Goal: Information Seeking & Learning: Learn about a topic

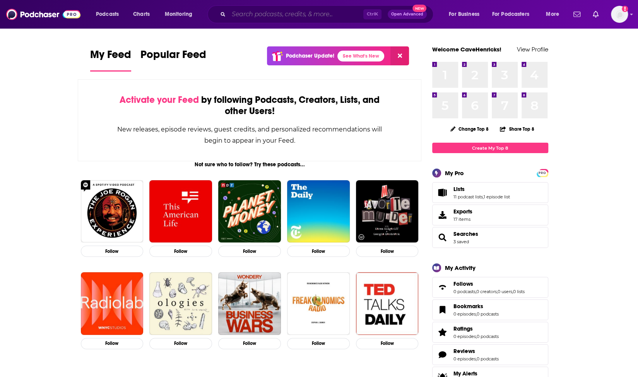
click at [272, 10] on input "Search podcasts, credits, & more..." at bounding box center [296, 14] width 135 height 12
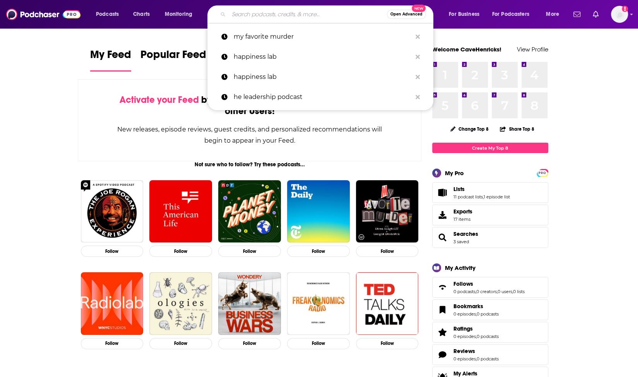
type input "p"
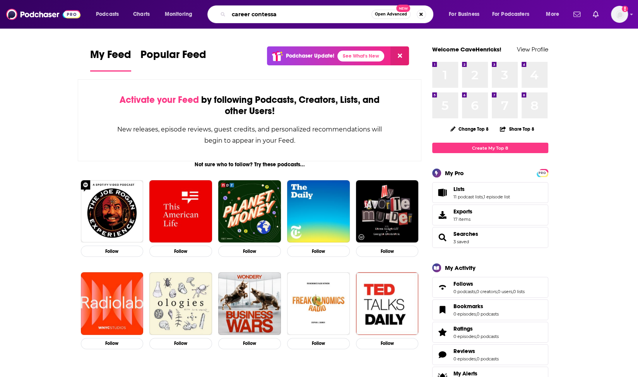
type input "career contessa"
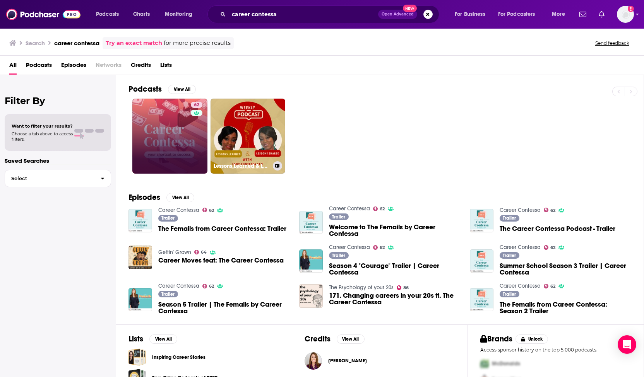
click at [198, 135] on div "62" at bounding box center [198, 136] width 14 height 69
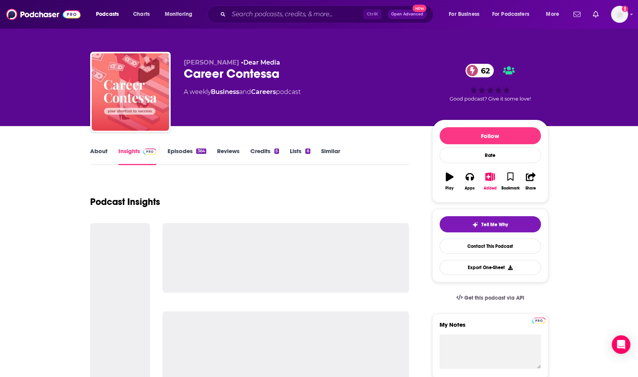
click at [102, 154] on link "About" at bounding box center [98, 156] width 17 height 18
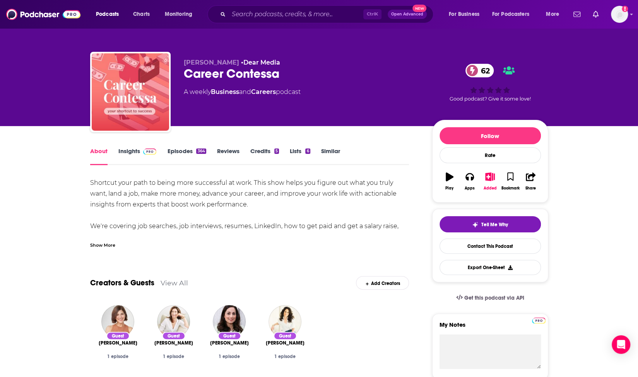
click at [107, 241] on div "Show More" at bounding box center [102, 244] width 25 height 7
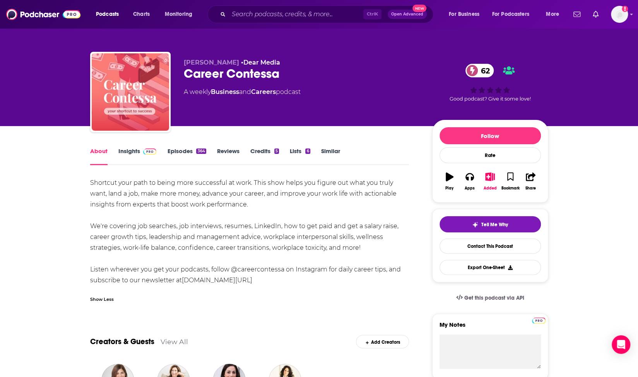
drag, startPoint x: 90, startPoint y: 183, endPoint x: 314, endPoint y: 281, distance: 244.6
click at [314, 281] on div "Shortcut your path to being more successful at work. This show helps you figure…" at bounding box center [249, 232] width 319 height 108
copy div "Shortcut your path to being more successful at work. This show helps you figure…"
click at [131, 151] on link "Insights" at bounding box center [137, 156] width 38 height 18
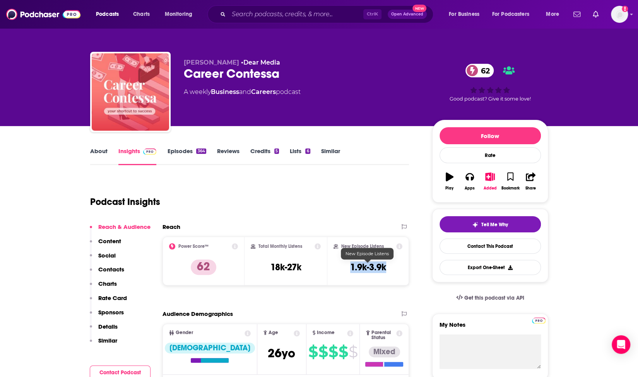
drag, startPoint x: 388, startPoint y: 267, endPoint x: 348, endPoint y: 268, distance: 40.3
click at [348, 268] on div "New Episode Listens 1.9k-3.9k" at bounding box center [368, 261] width 69 height 36
click at [369, 268] on h3 "1.9k-3.9k" at bounding box center [368, 268] width 36 height 12
